Goal: Task Accomplishment & Management: Use online tool/utility

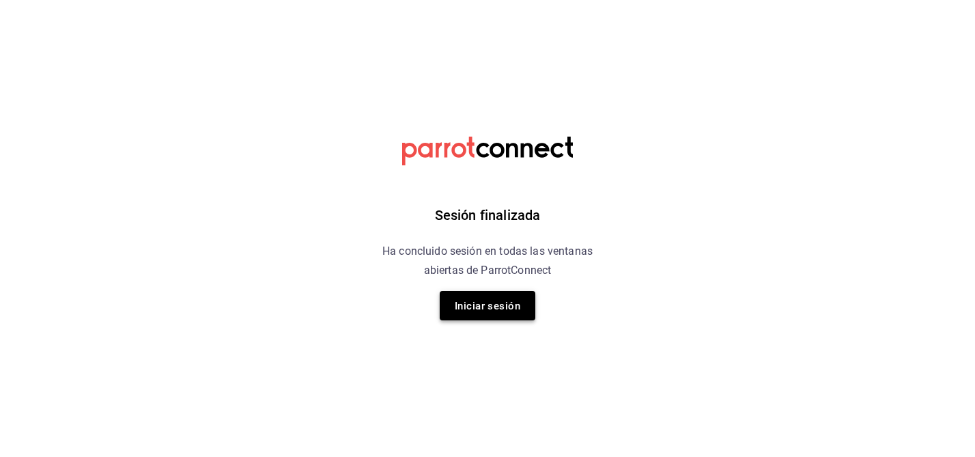
click at [473, 313] on font "Iniciar sesión" at bounding box center [488, 305] width 66 height 18
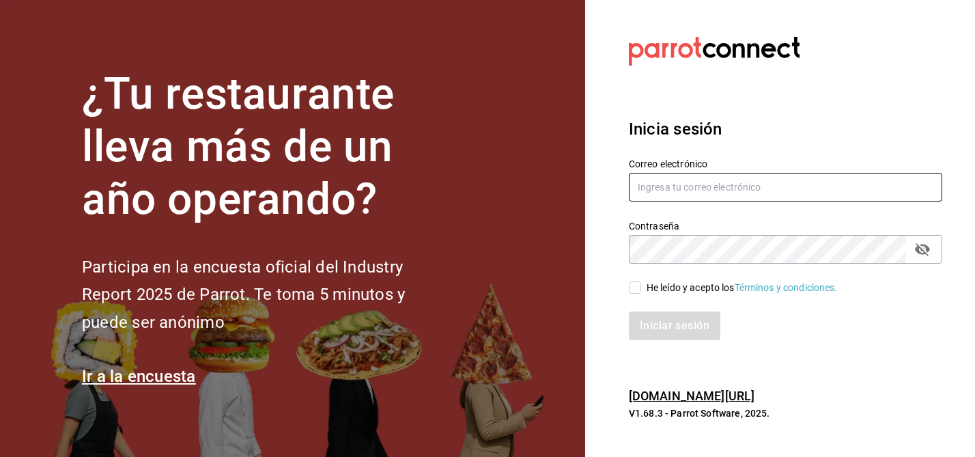
type input "[EMAIL_ADDRESS][DOMAIN_NAME]"
click at [635, 288] on input "He leído y acepto los Términos y condiciones." at bounding box center [635, 287] width 12 height 12
checkbox input "true"
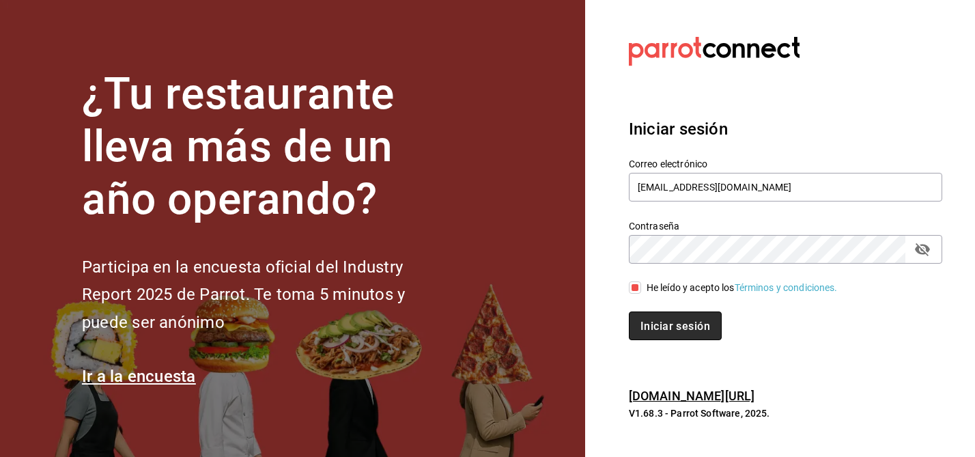
click at [655, 332] on button "Iniciar sesión" at bounding box center [675, 325] width 93 height 29
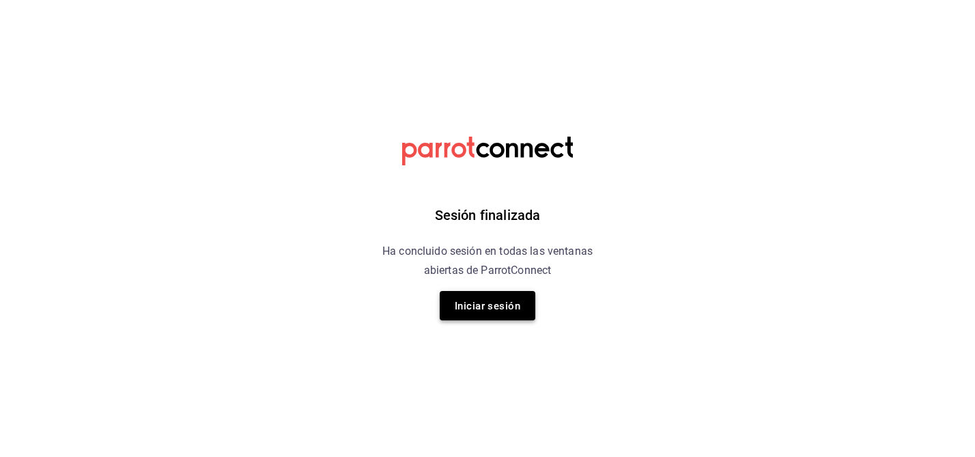
click at [513, 306] on font "Iniciar sesión" at bounding box center [488, 306] width 66 height 12
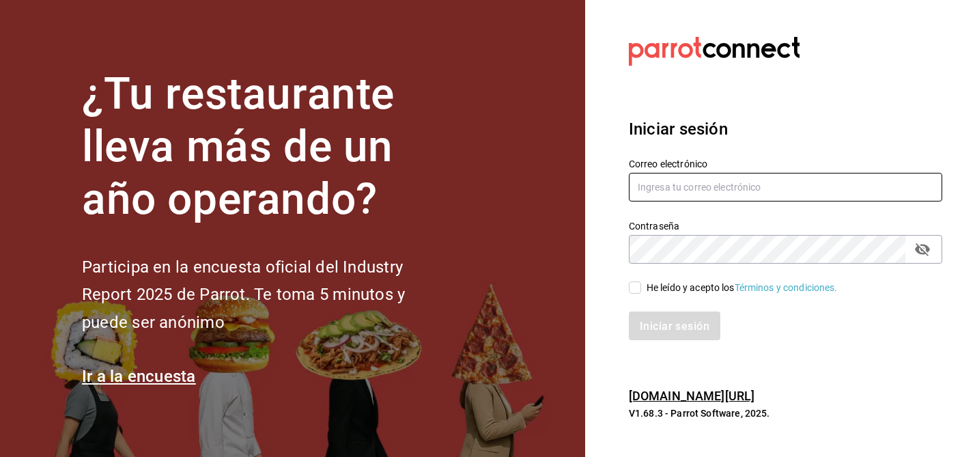
type input "[EMAIL_ADDRESS][DOMAIN_NAME]"
click at [638, 284] on input "He leído y acepto los Términos y condiciones." at bounding box center [635, 287] width 12 height 12
checkbox input "true"
click at [656, 322] on font "Iniciar sesión" at bounding box center [675, 325] width 70 height 13
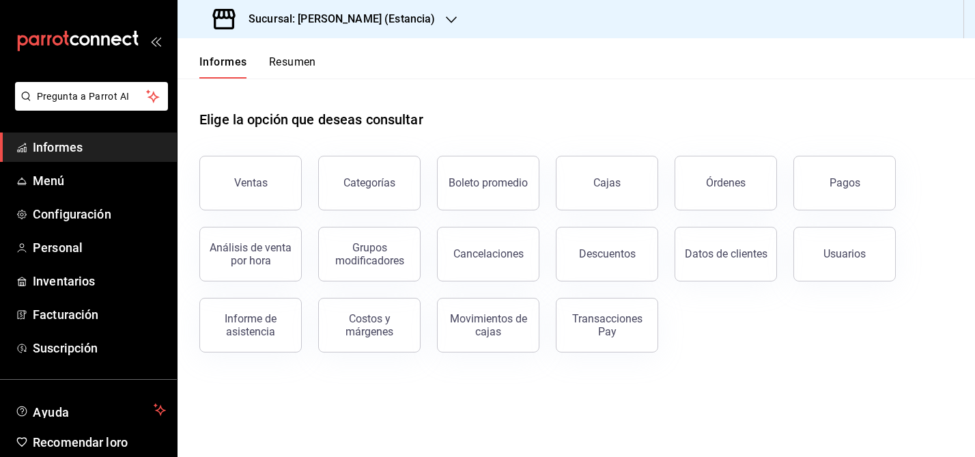
click at [399, 20] on font "Sucursal: [PERSON_NAME] (Estancia)" at bounding box center [341, 18] width 186 height 13
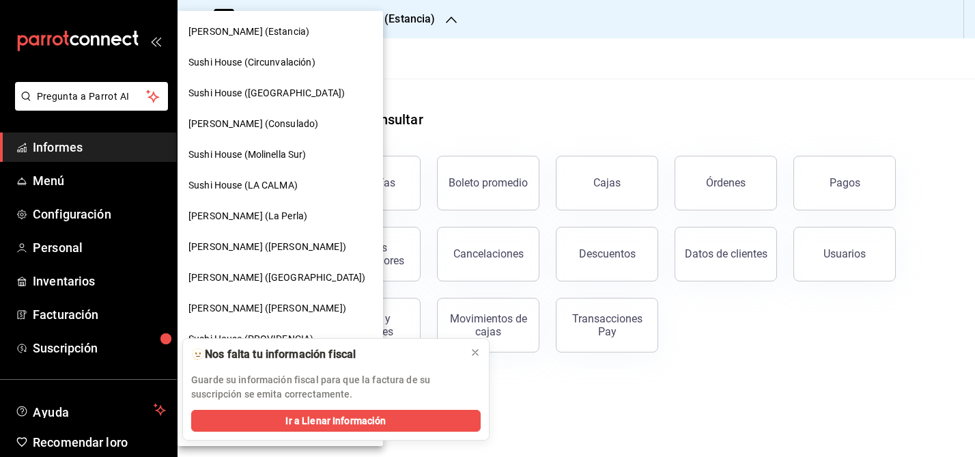
click at [261, 57] on font "Sushi House (Circunvalación)" at bounding box center [251, 62] width 127 height 11
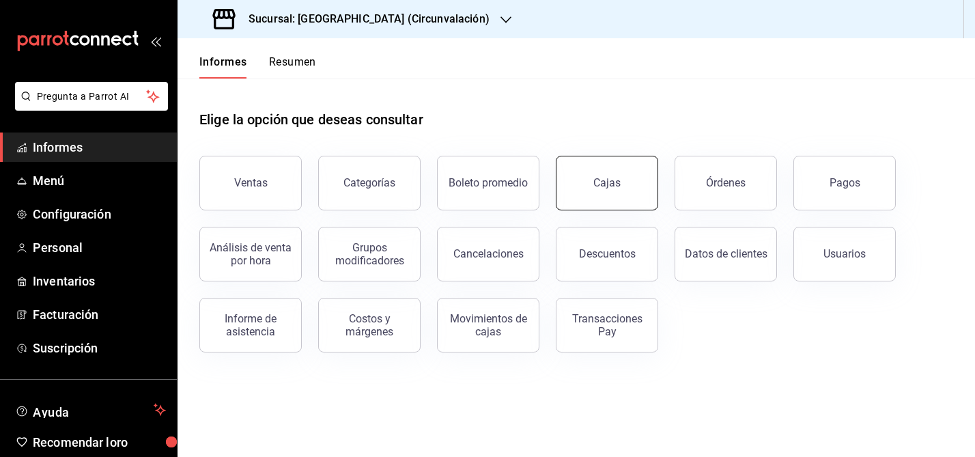
click at [605, 186] on font "Cajas" at bounding box center [606, 182] width 27 height 13
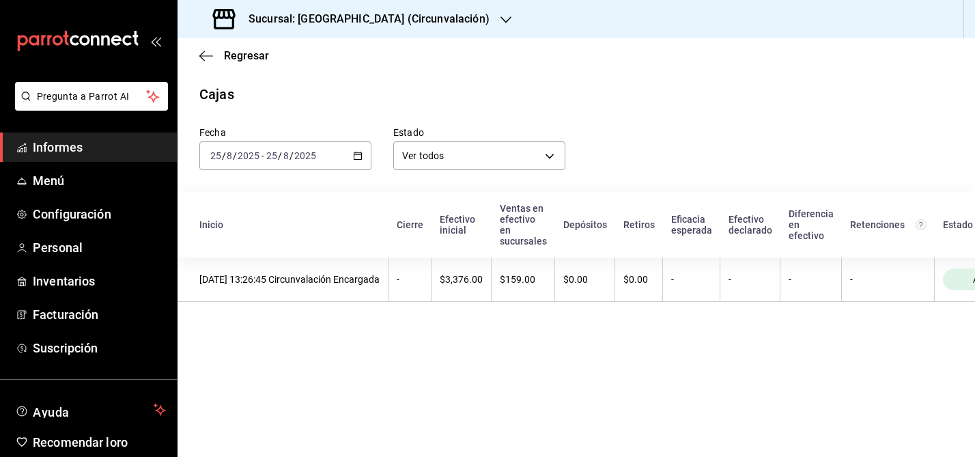
click at [357, 154] on \(Stroke\) "button" at bounding box center [358, 154] width 8 height 1
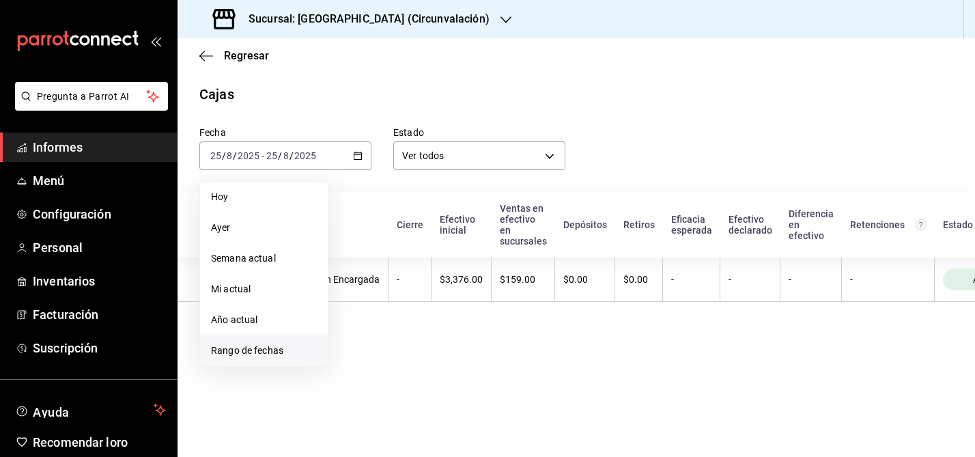
click at [232, 353] on font "Rango de fechas" at bounding box center [247, 350] width 72 height 11
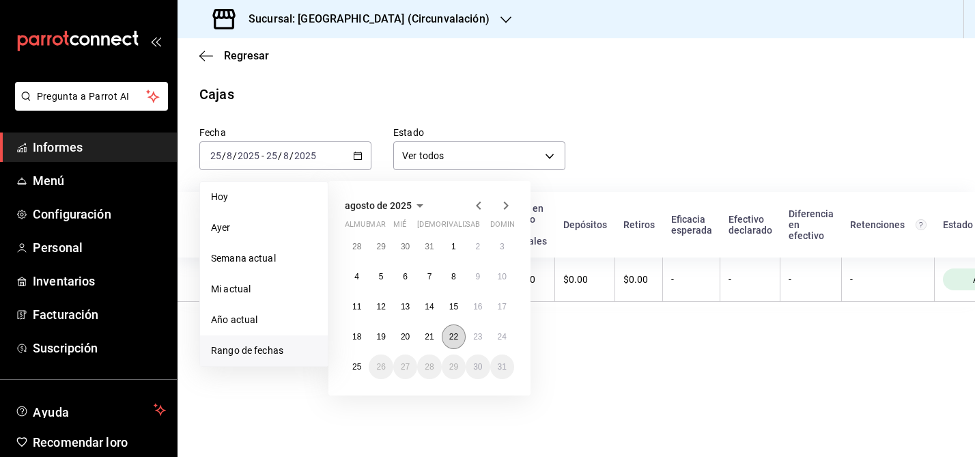
click at [457, 337] on font "22" at bounding box center [453, 337] width 9 height 10
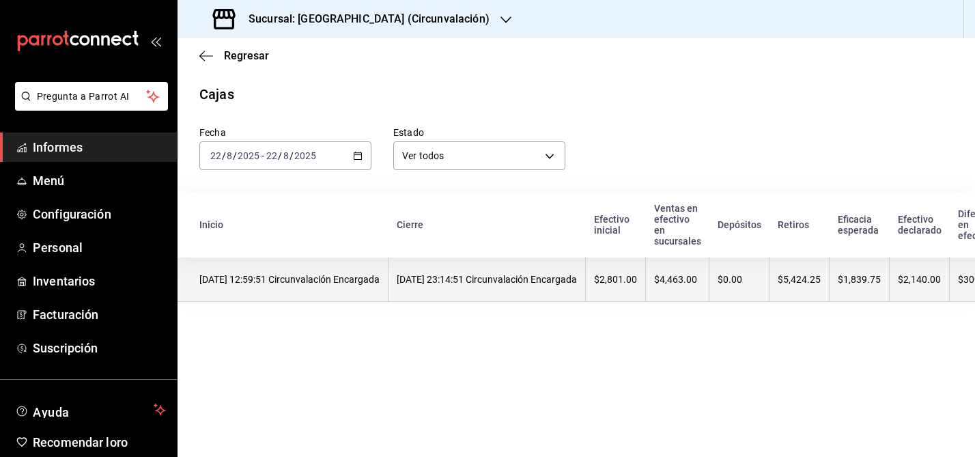
click at [503, 290] on th "22/08/2025 23:14:51 Circunvalación Encargada" at bounding box center [486, 279] width 197 height 44
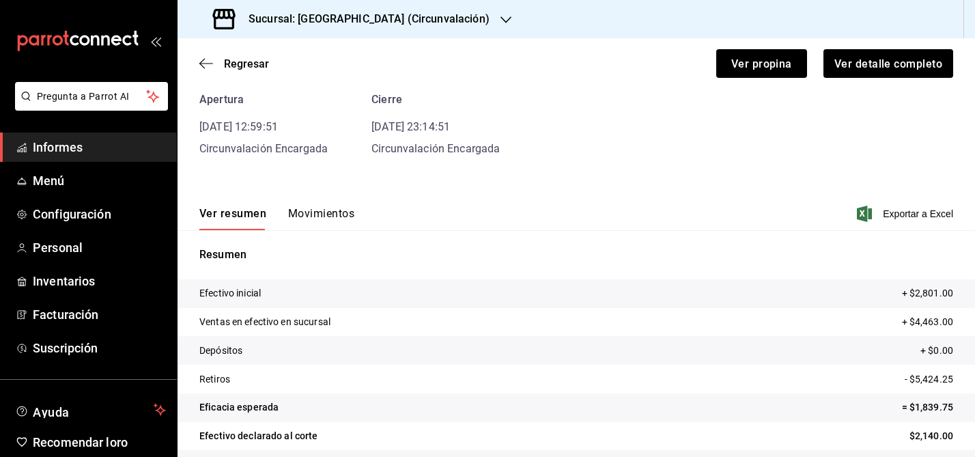
scroll to position [61, 0]
click at [314, 220] on font "Movimientos" at bounding box center [321, 214] width 66 height 13
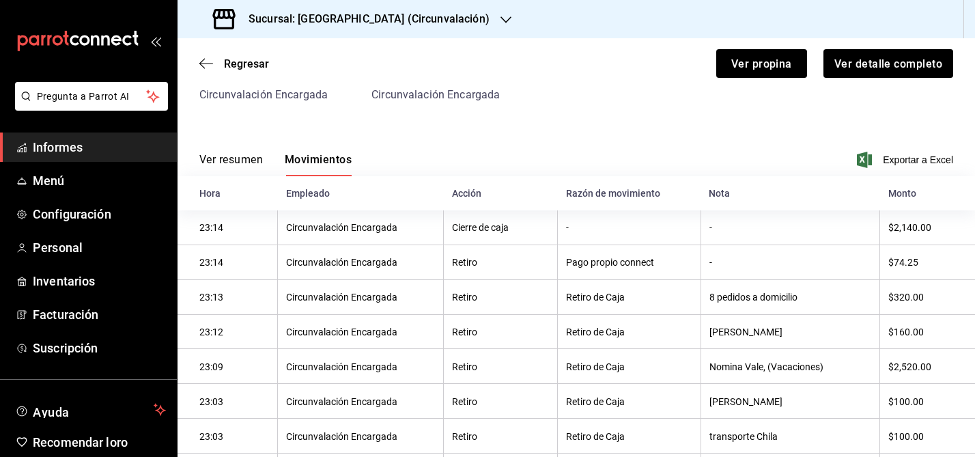
scroll to position [0, 0]
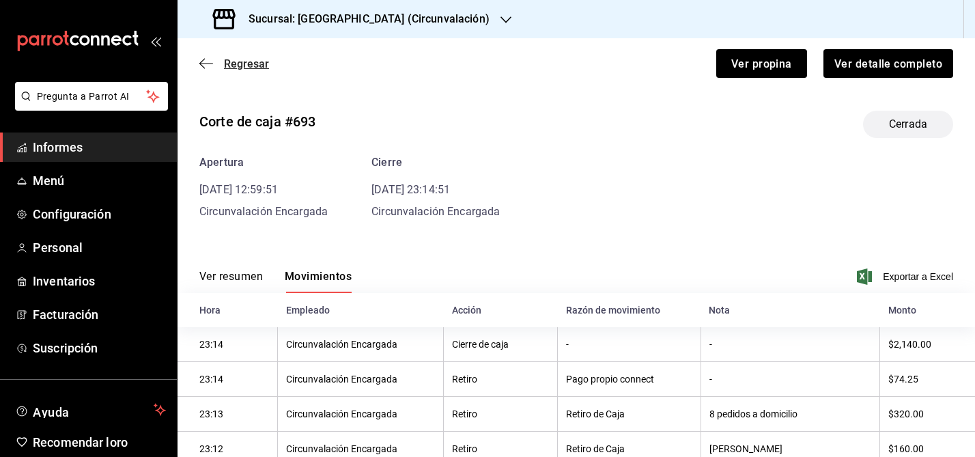
click at [205, 66] on icon "button" at bounding box center [206, 63] width 14 height 12
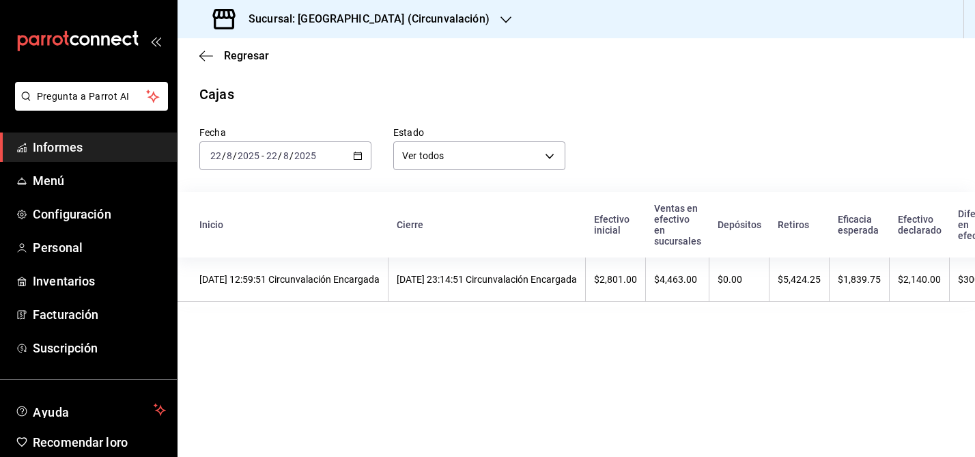
click at [355, 155] on icon "button" at bounding box center [358, 156] width 10 height 10
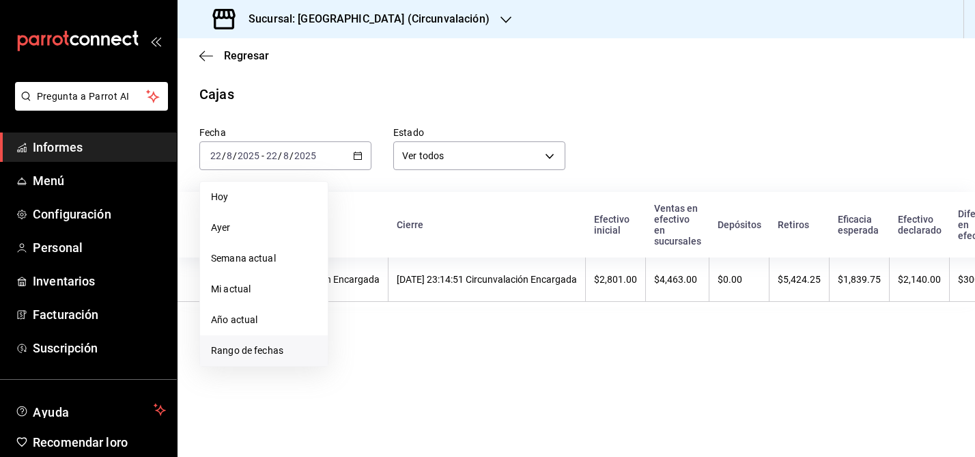
click at [236, 357] on span "Rango de fechas" at bounding box center [264, 350] width 106 height 14
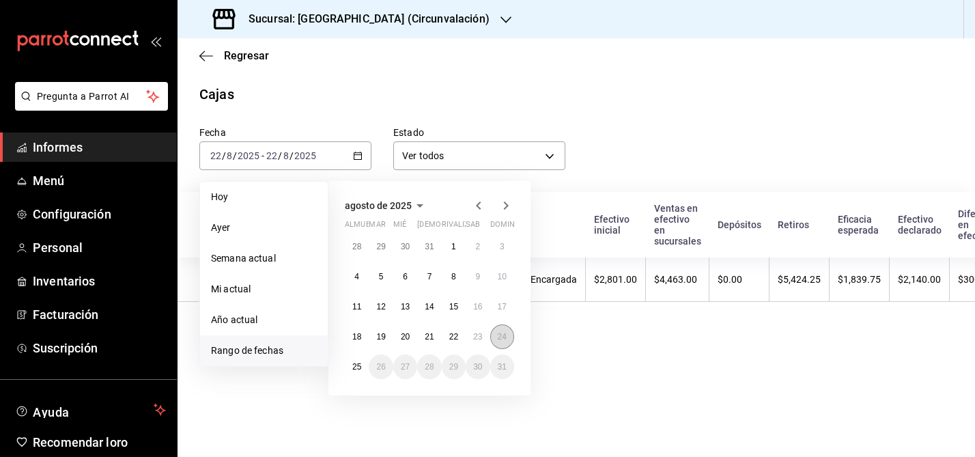
click at [506, 335] on font "24" at bounding box center [502, 337] width 9 height 10
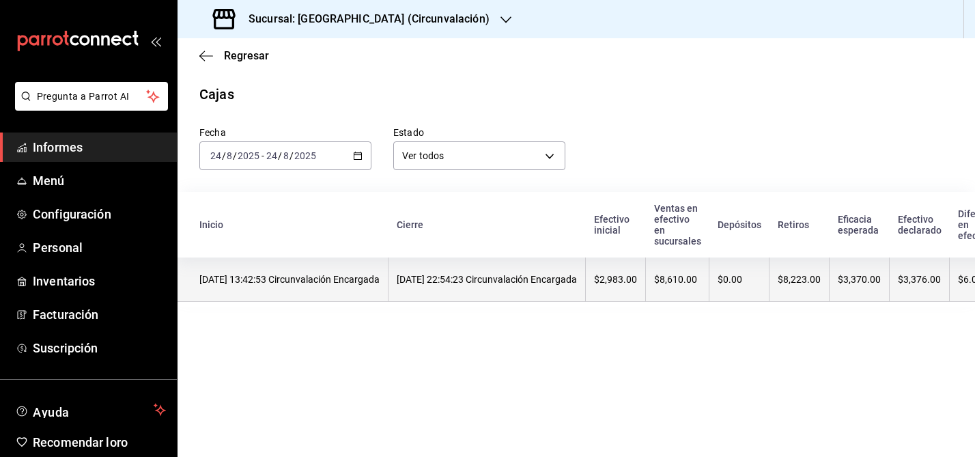
click at [502, 288] on th "24/08/2025 22:54:23 Circunvalación Encargada" at bounding box center [486, 279] width 197 height 44
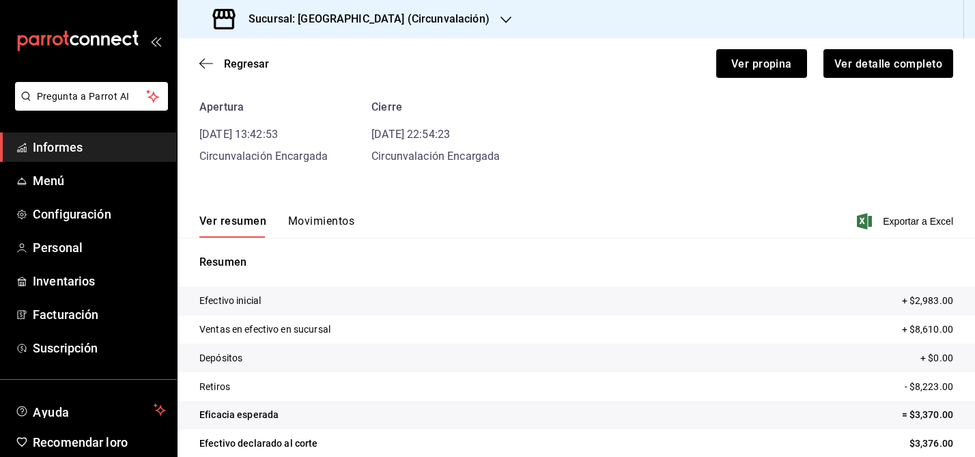
scroll to position [55, 0]
click at [913, 219] on font "Exportar a Excel" at bounding box center [918, 221] width 70 height 11
click at [340, 221] on font "Movimientos" at bounding box center [321, 221] width 66 height 13
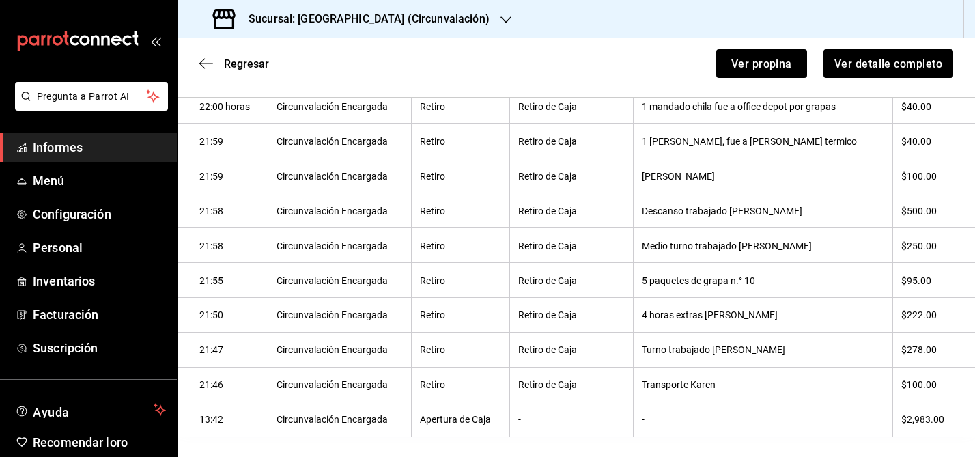
scroll to position [554, 0]
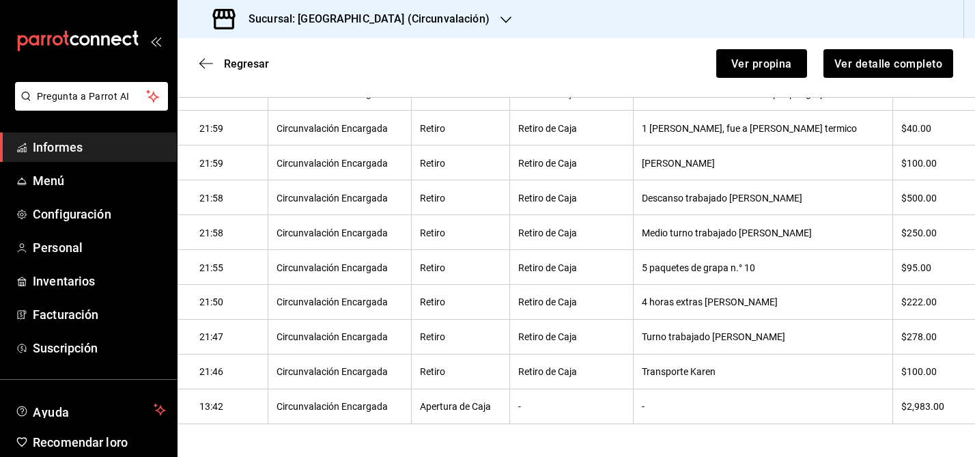
drag, startPoint x: 655, startPoint y: 267, endPoint x: 845, endPoint y: 259, distance: 189.9
click at [845, 259] on th "5 paquetes de grapa n.° 10" at bounding box center [762, 266] width 259 height 35
drag, startPoint x: 655, startPoint y: 268, endPoint x: 789, endPoint y: 263, distance: 134.6
click at [789, 263] on th "5 paquetes de grapa n.° 10" at bounding box center [762, 266] width 259 height 35
copy font "5 paquetes de grapa n.° 10"
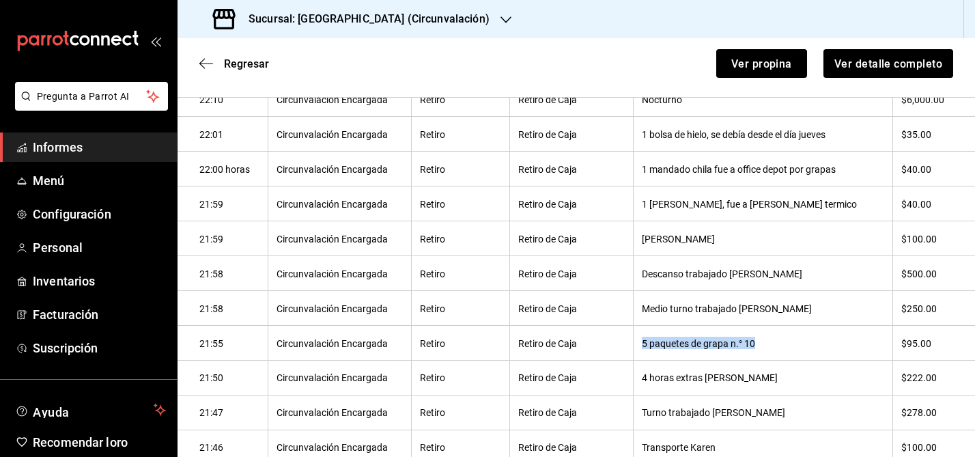
scroll to position [477, 0]
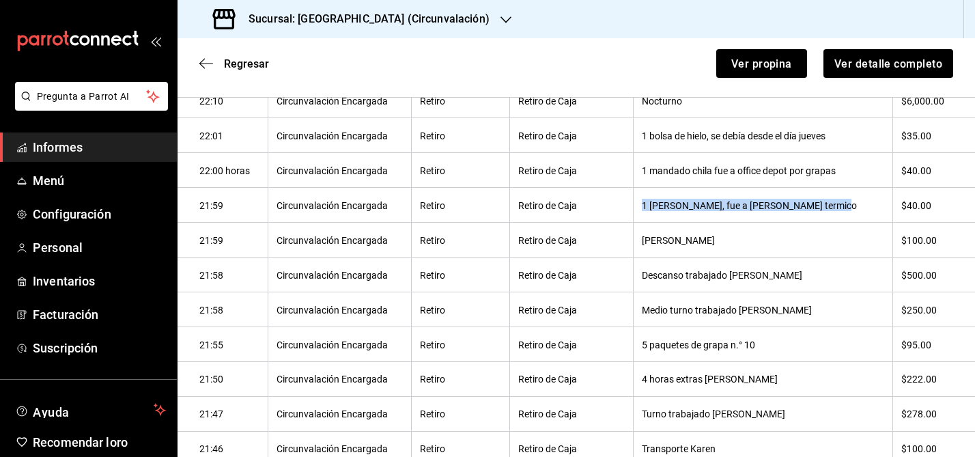
drag, startPoint x: 655, startPoint y: 205, endPoint x: 868, endPoint y: 205, distance: 213.6
click at [868, 205] on th "1 mandado Pepe, fue a provi x rollo termico" at bounding box center [762, 205] width 259 height 35
copy font "1 mandado Pepe, fue a provi x rollo termico"
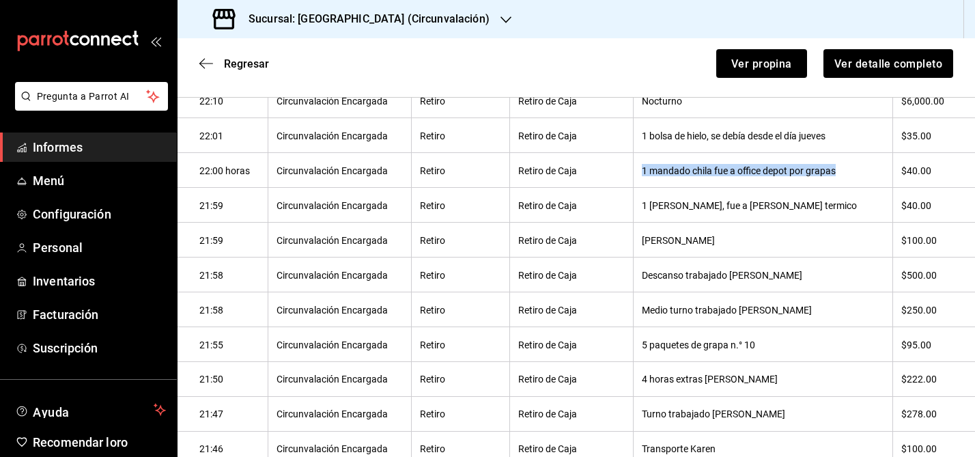
drag, startPoint x: 653, startPoint y: 169, endPoint x: 859, endPoint y: 174, distance: 205.5
click at [859, 174] on th "1 mandado chila fue a office depot por grapas" at bounding box center [762, 170] width 259 height 35
copy font "1 mandado chila fue a office depot por grapas"
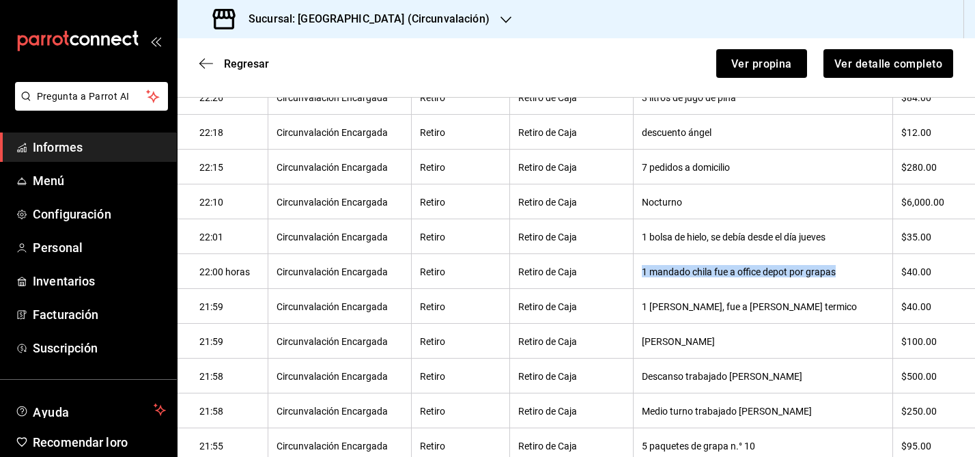
scroll to position [371, 0]
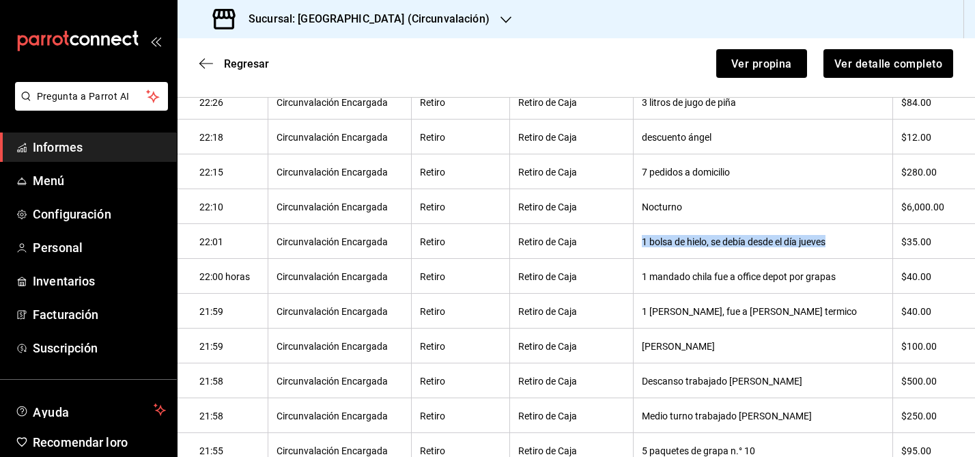
drag, startPoint x: 655, startPoint y: 241, endPoint x: 852, endPoint y: 250, distance: 197.5
click at [852, 250] on th "1 bolsa de hielo, se debía desde el día jueves" at bounding box center [762, 241] width 259 height 35
copy font "1 bolsa de hielo, se debía desde el día jueves"
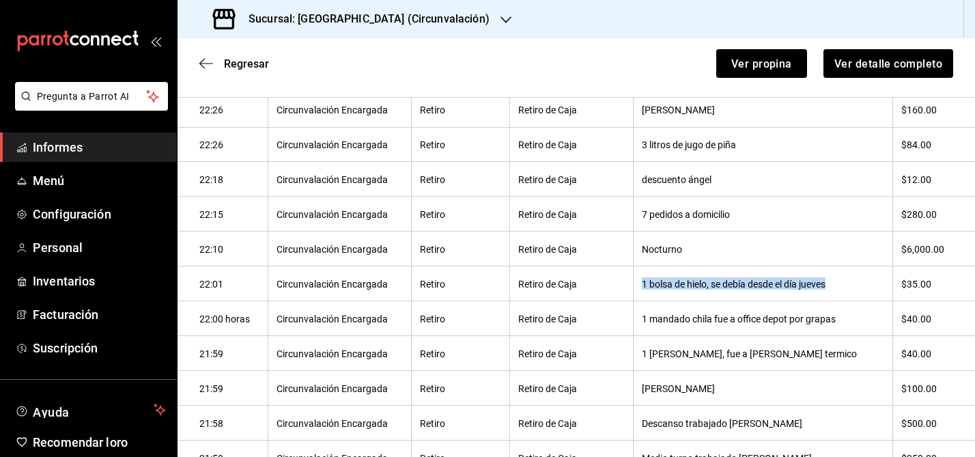
scroll to position [314, 0]
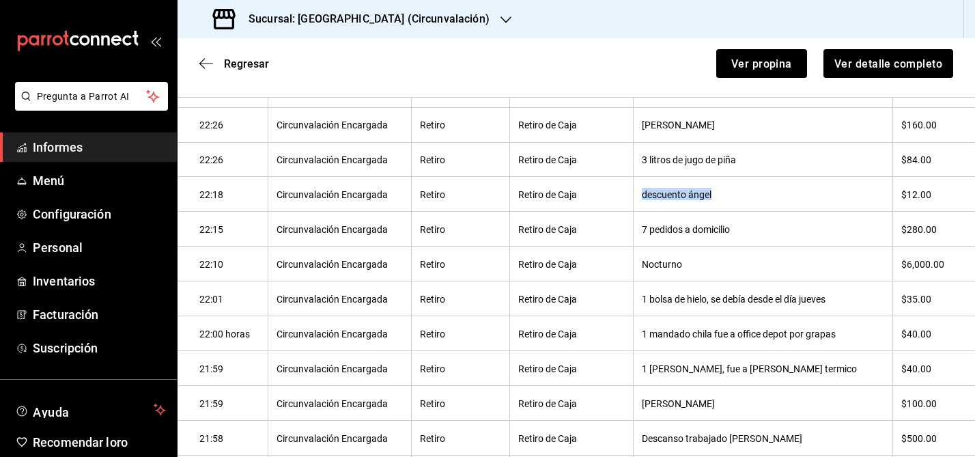
drag, startPoint x: 656, startPoint y: 196, endPoint x: 757, endPoint y: 199, distance: 101.1
click at [757, 199] on th "descuento ángel" at bounding box center [762, 194] width 259 height 35
copy font "descuento ángel"
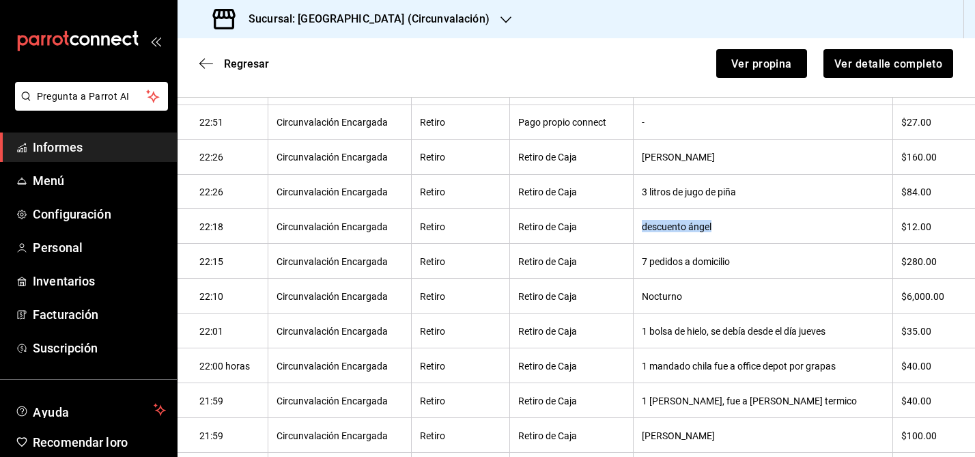
scroll to position [258, 0]
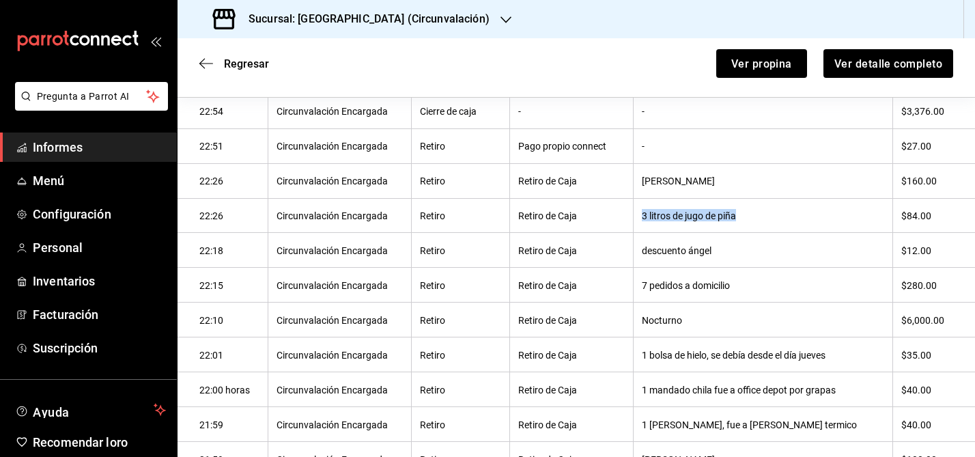
drag, startPoint x: 653, startPoint y: 214, endPoint x: 813, endPoint y: 218, distance: 159.8
click at [813, 218] on th "3 litros de jugo de piña" at bounding box center [762, 215] width 259 height 35
copy font "3 litros de jugo de piña"
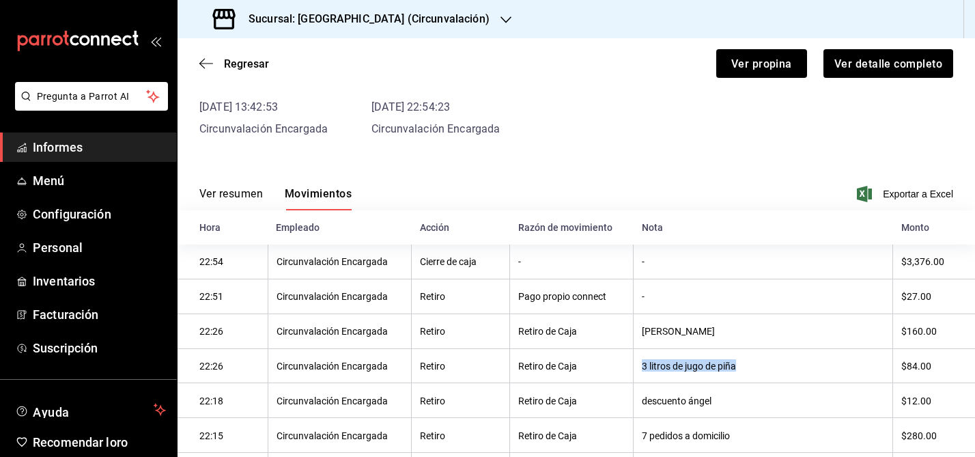
scroll to position [81, 0]
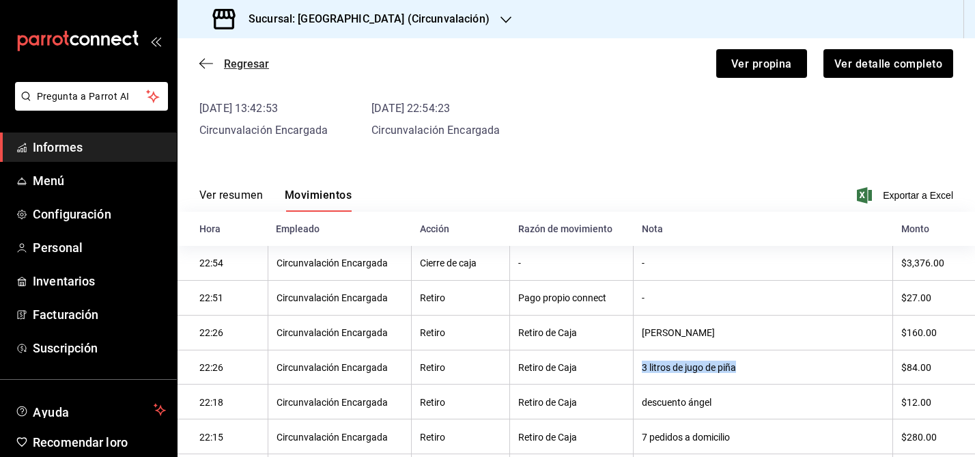
click at [204, 61] on icon "button" at bounding box center [206, 63] width 14 height 12
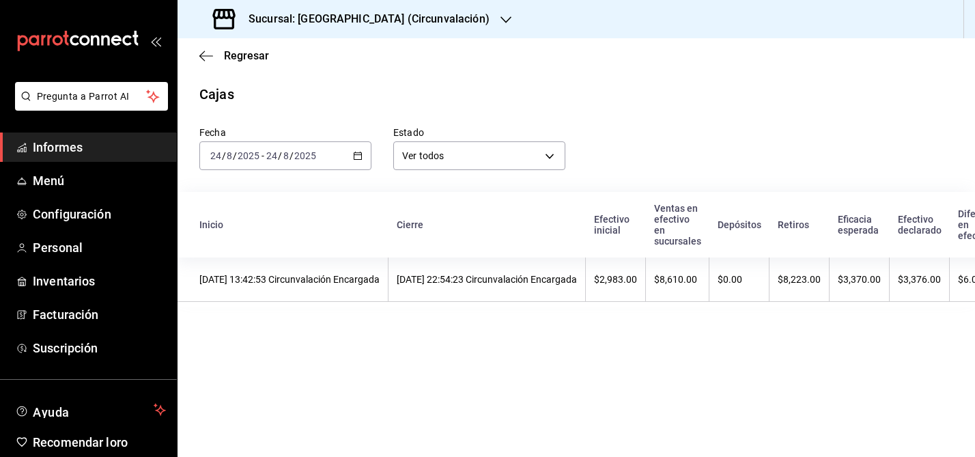
click at [204, 61] on icon "button" at bounding box center [206, 56] width 14 height 12
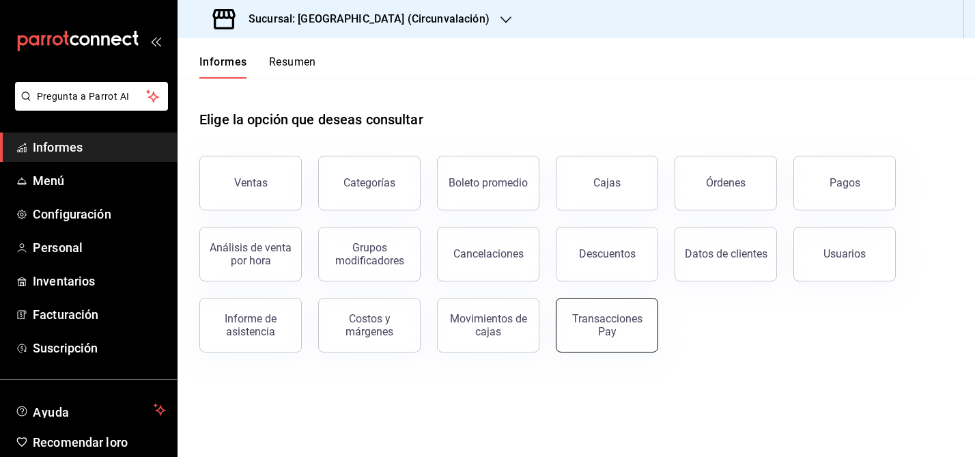
click at [627, 338] on button "Transacciones Pay" at bounding box center [607, 325] width 102 height 55
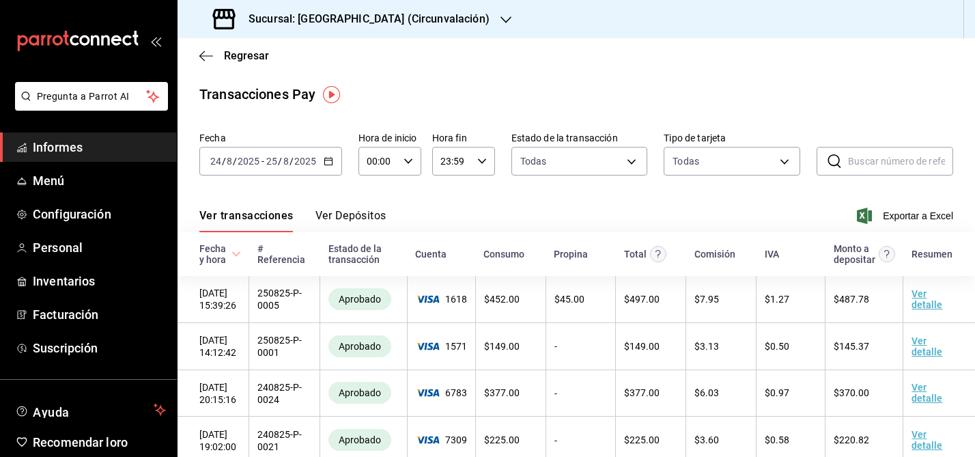
click at [328, 157] on icon "button" at bounding box center [329, 161] width 10 height 10
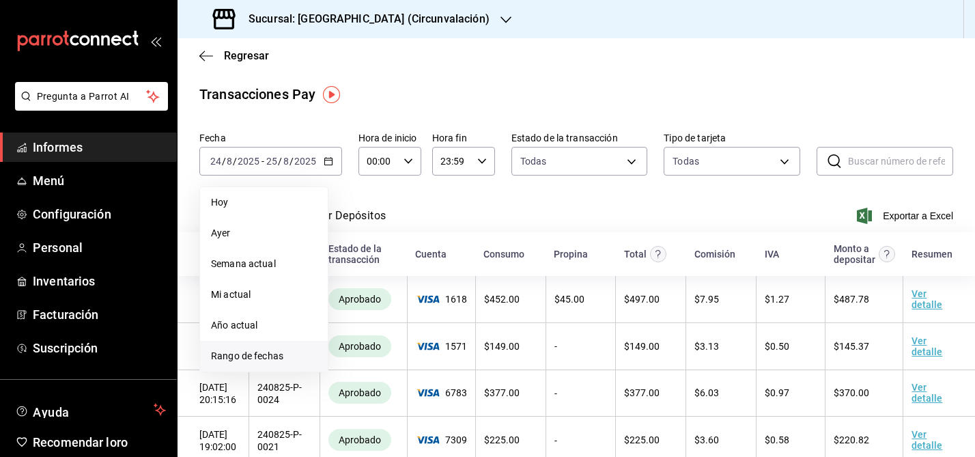
click at [259, 354] on font "Rango de fechas" at bounding box center [247, 355] width 72 height 11
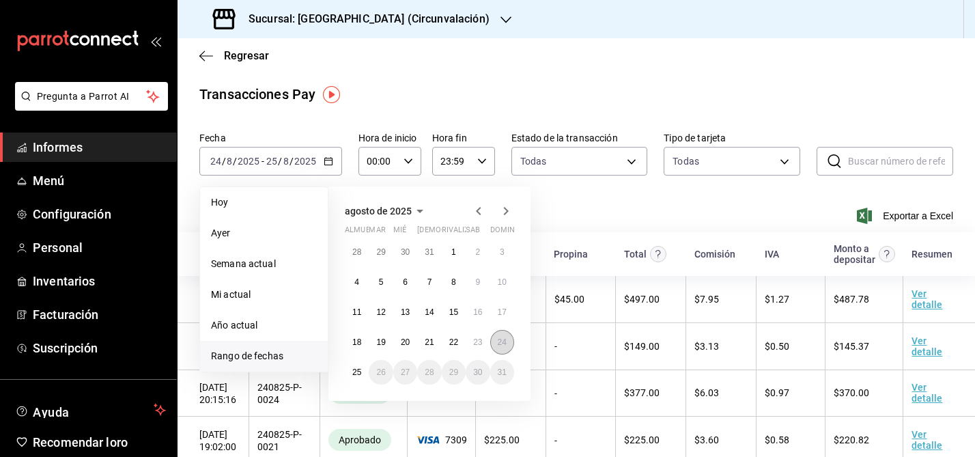
click at [499, 343] on font "24" at bounding box center [502, 342] width 9 height 10
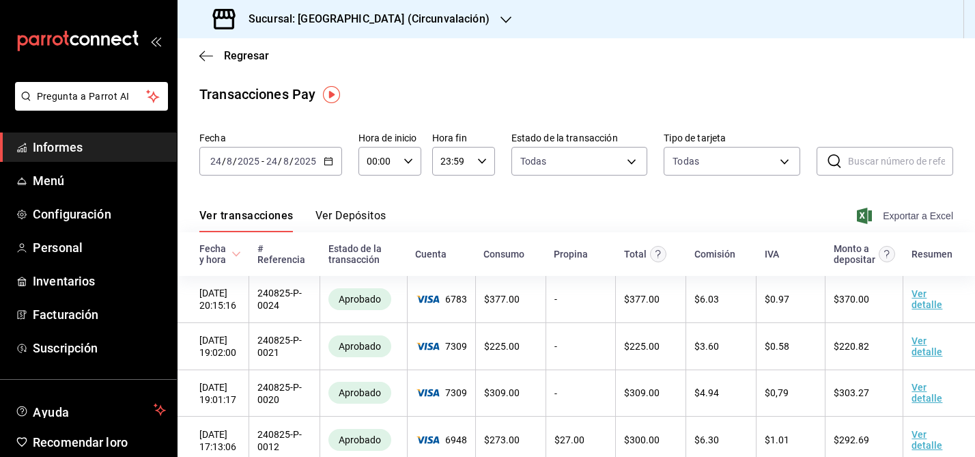
click at [910, 216] on font "Exportar a Excel" at bounding box center [918, 215] width 70 height 11
click at [326, 160] on icon "button" at bounding box center [329, 161] width 10 height 10
click at [204, 57] on icon "button" at bounding box center [206, 56] width 14 height 12
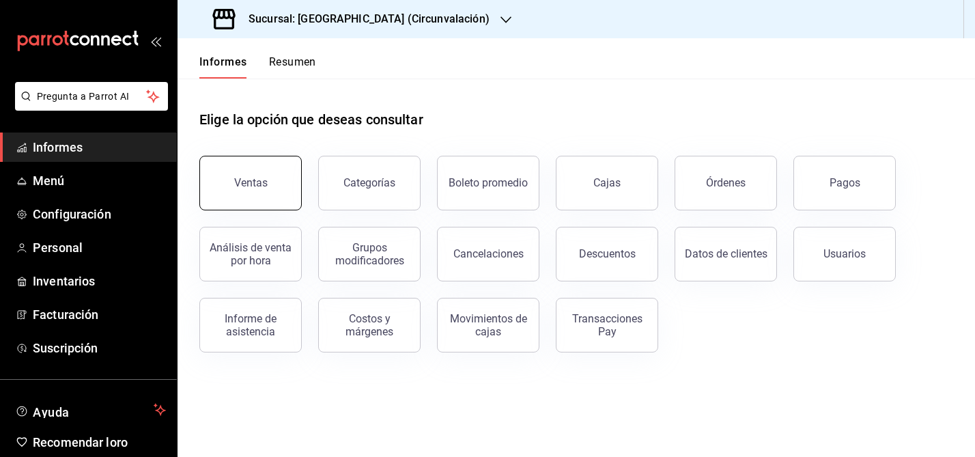
click at [255, 177] on font "Ventas" at bounding box center [250, 182] width 33 height 13
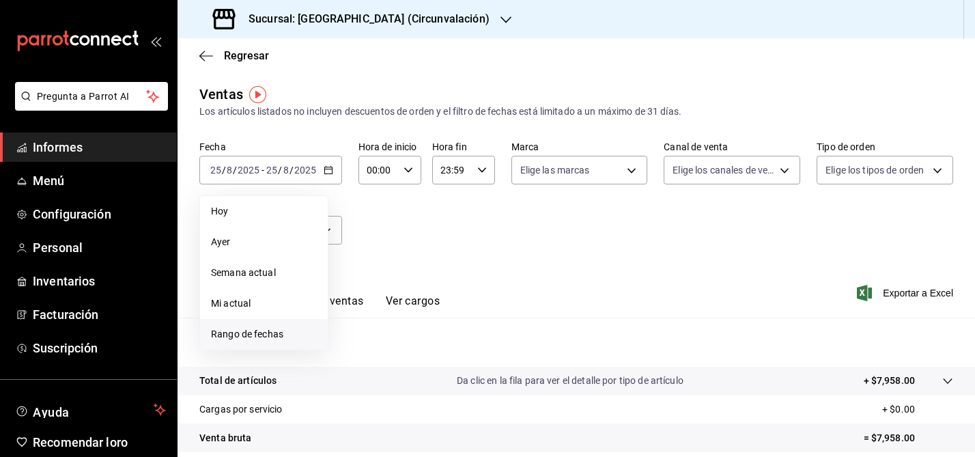
click at [264, 337] on font "Rango de fechas" at bounding box center [247, 333] width 72 height 11
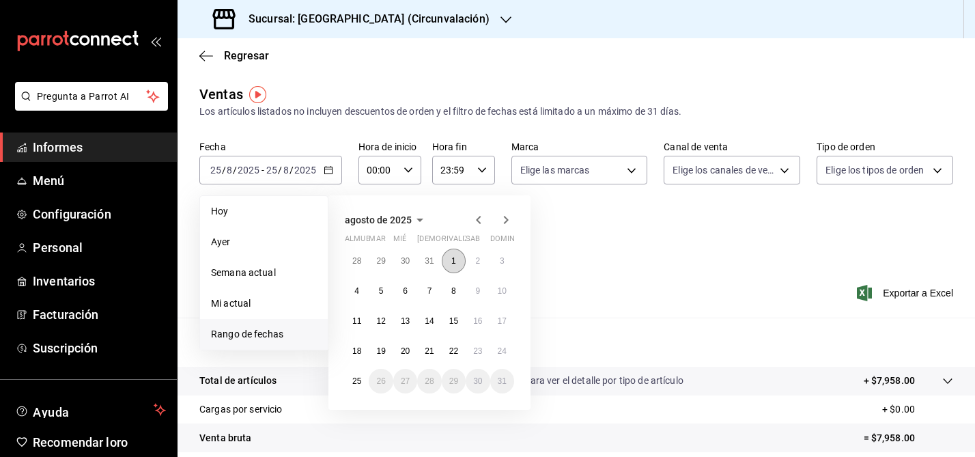
click at [455, 259] on font "1" at bounding box center [453, 261] width 5 height 10
click at [358, 381] on font "25" at bounding box center [356, 381] width 9 height 10
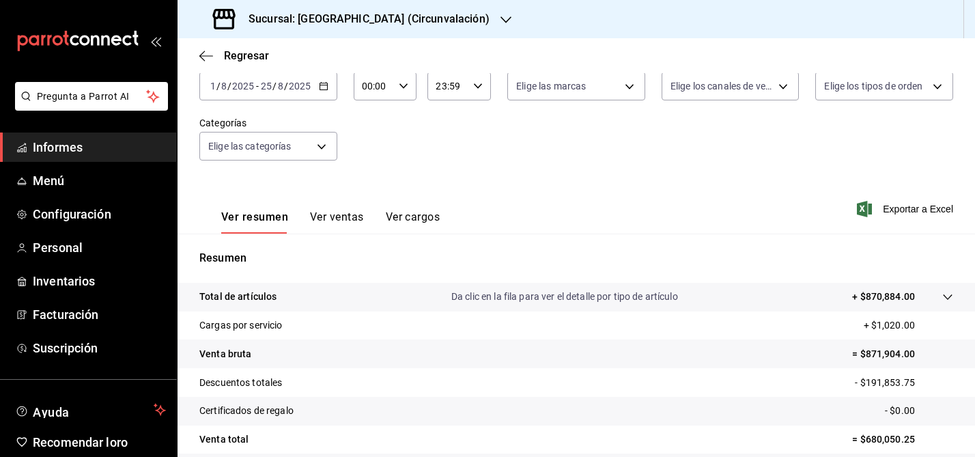
scroll to position [83, 0]
